Goal: Information Seeking & Learning: Learn about a topic

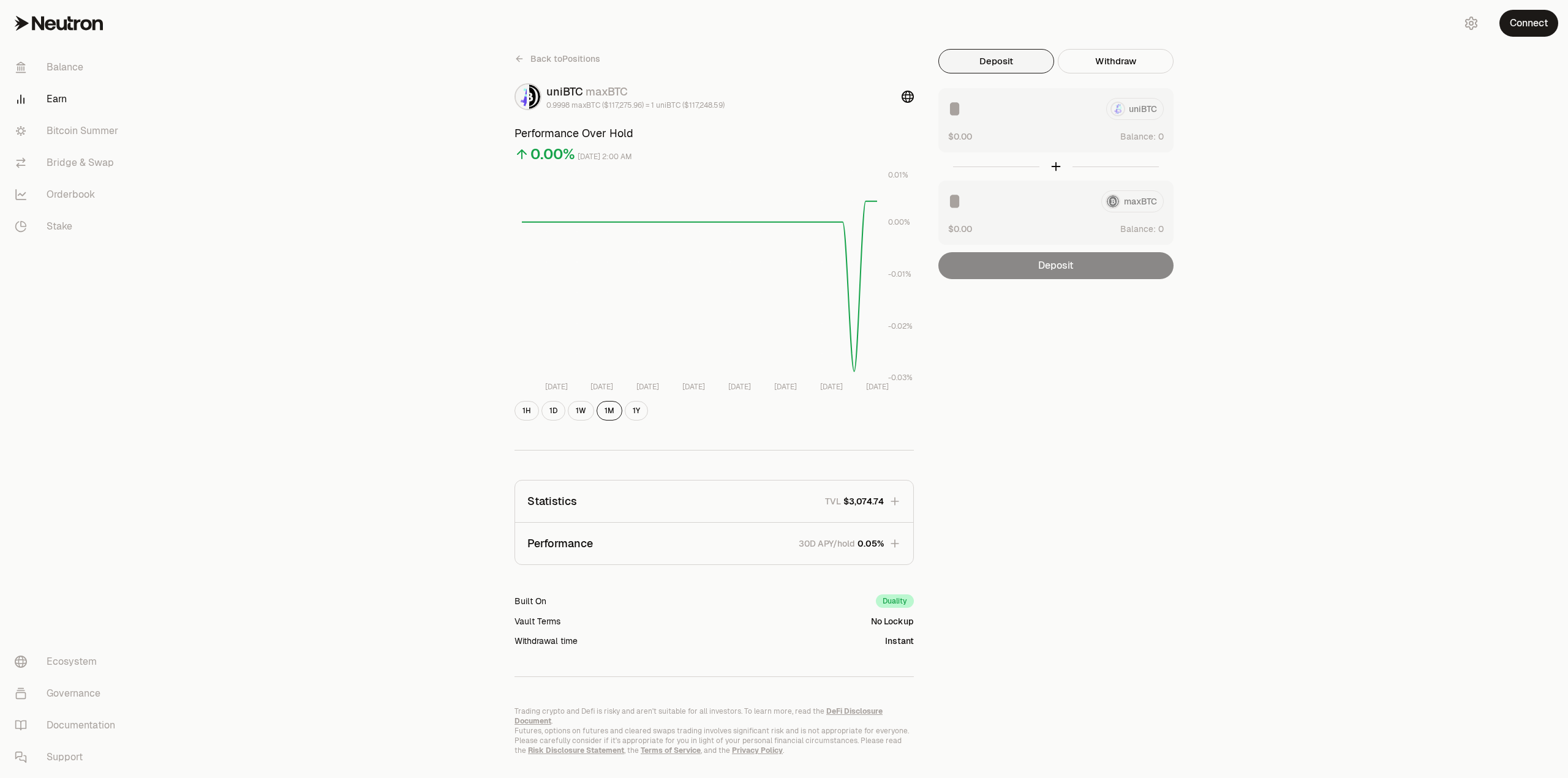
click at [808, 545] on p "30D APY/hold" at bounding box center [826, 544] width 56 height 12
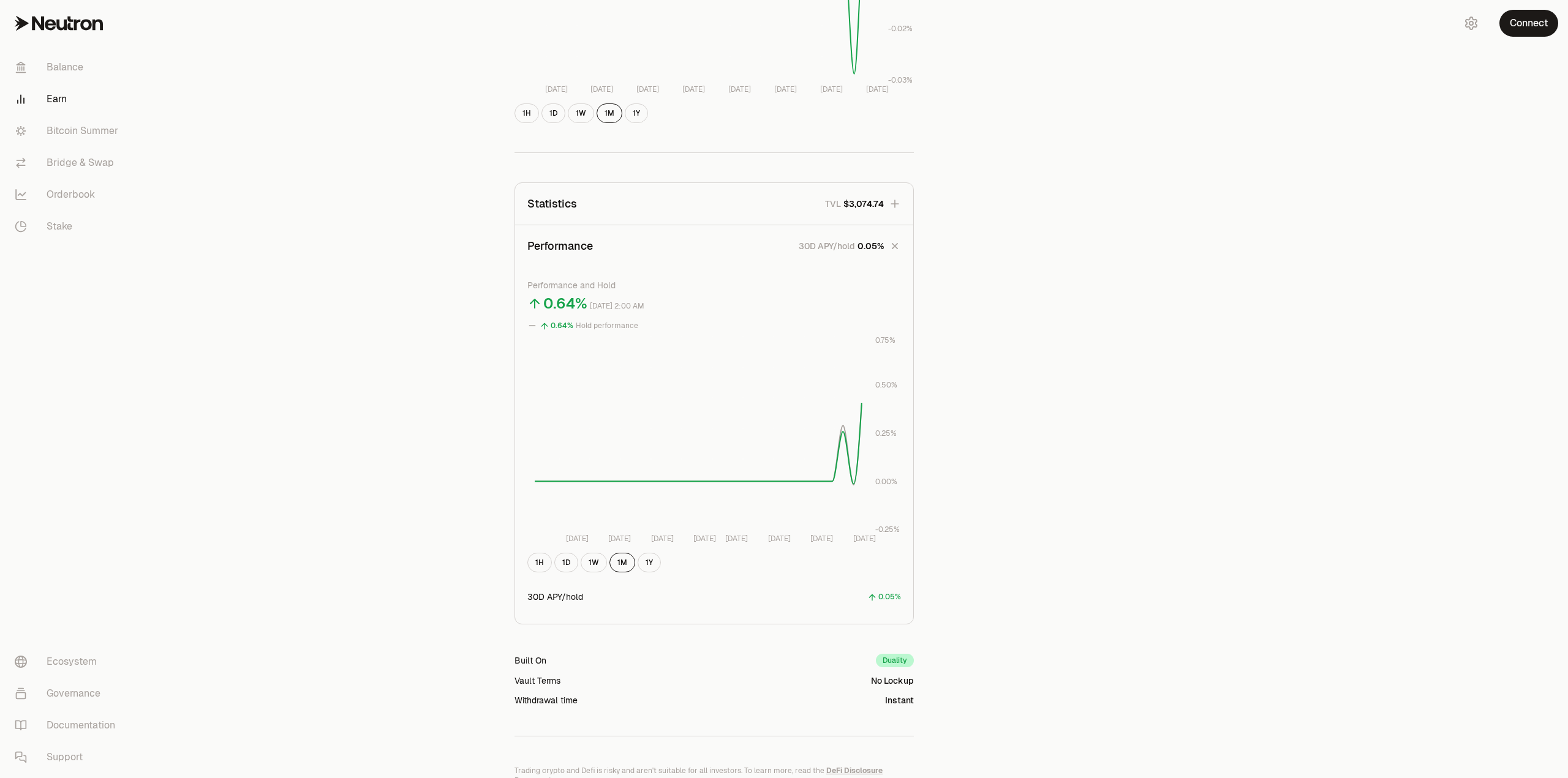
scroll to position [306, 0]
click at [695, 237] on button "Performance 30D APY/hold 0.05%" at bounding box center [714, 238] width 398 height 42
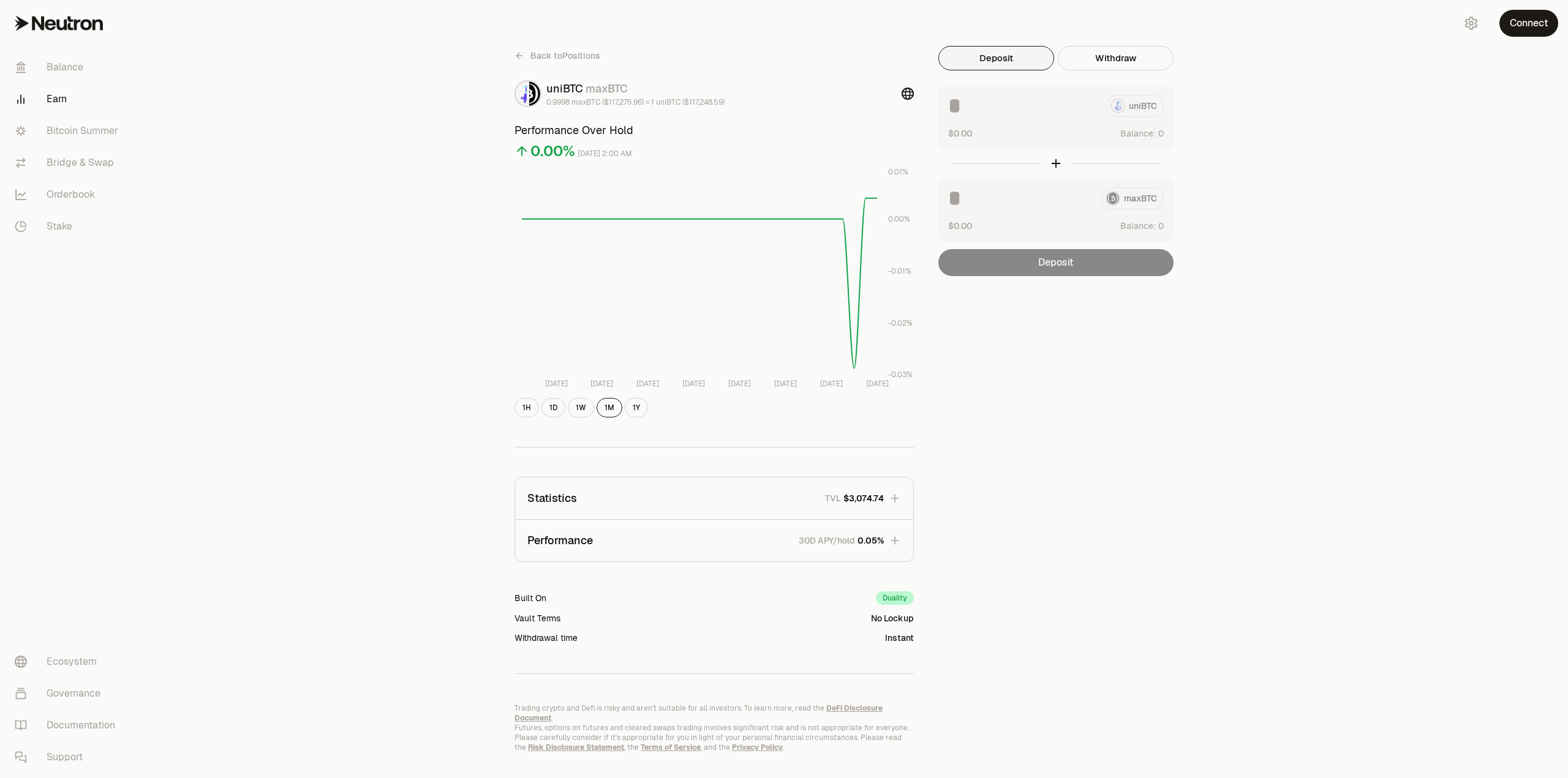
scroll to position [0, 0]
click at [101, 130] on link "Bitcoin Summer" at bounding box center [69, 131] width 127 height 32
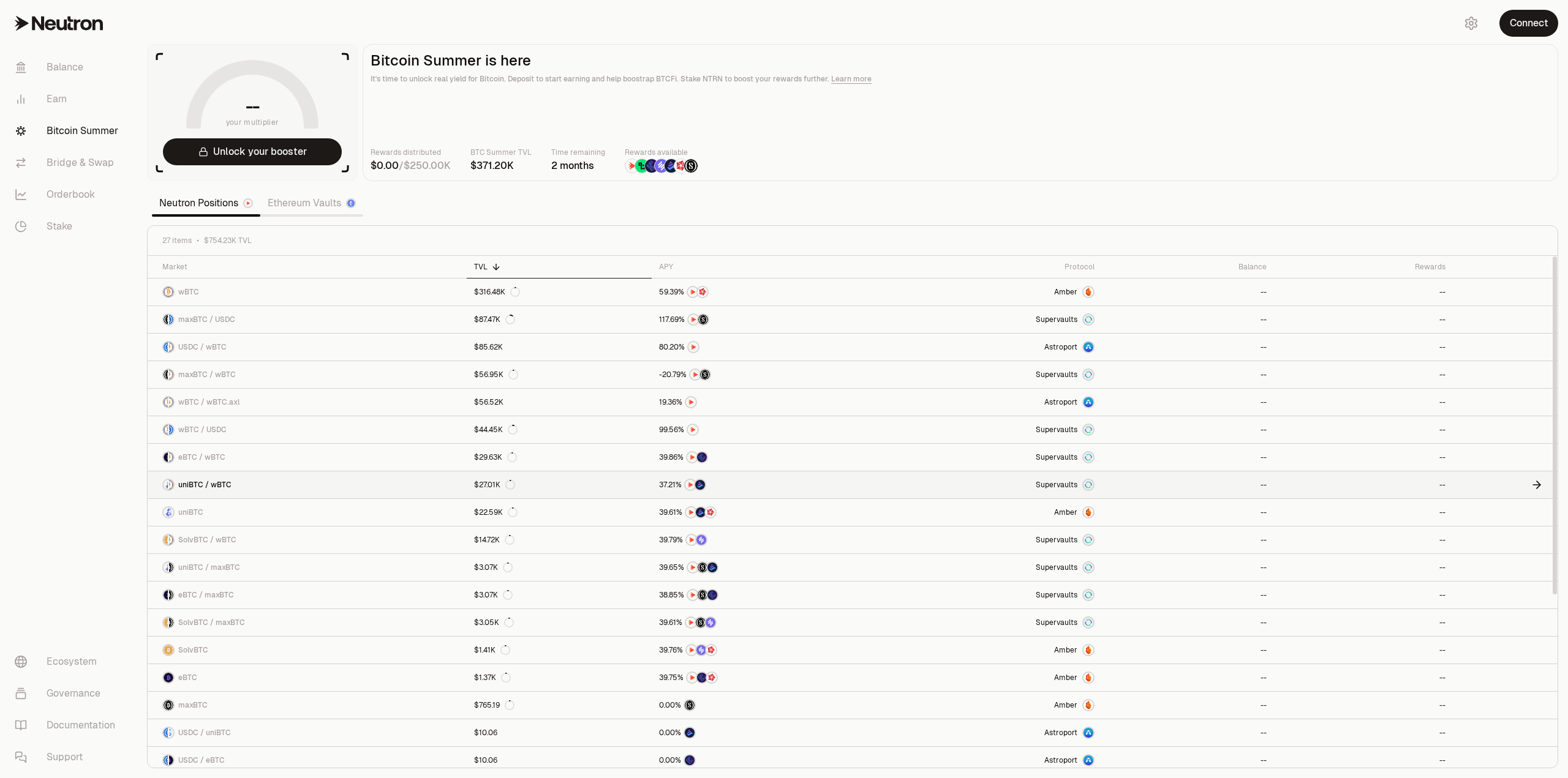
click at [415, 486] on link "uniBTC / wBTC" at bounding box center [307, 485] width 319 height 27
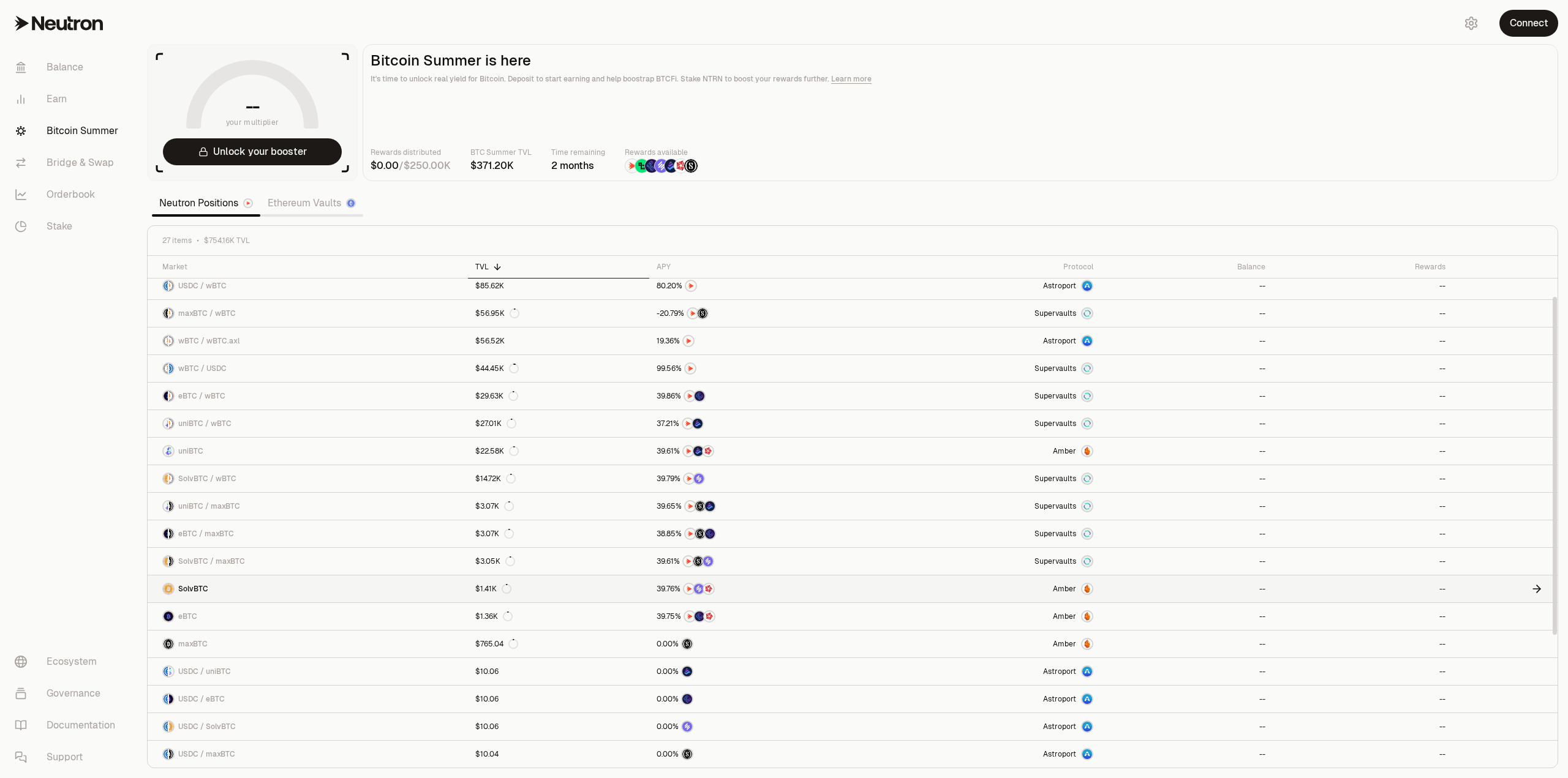
click at [773, 589] on div at bounding box center [762, 589] width 212 height 12
click at [272, 453] on link "uniBTC" at bounding box center [308, 451] width 320 height 27
